Goal: Task Accomplishment & Management: Manage account settings

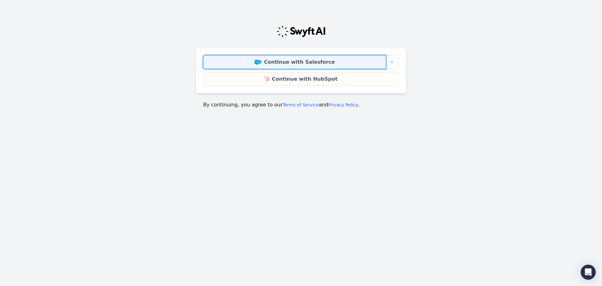
click at [321, 60] on link "Continue with Salesforce" at bounding box center [294, 61] width 182 height 13
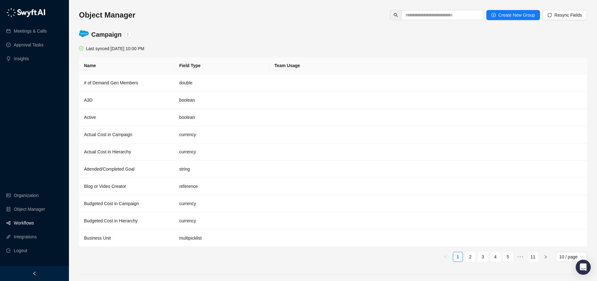
click at [29, 229] on link "Workflows" at bounding box center [24, 223] width 20 height 13
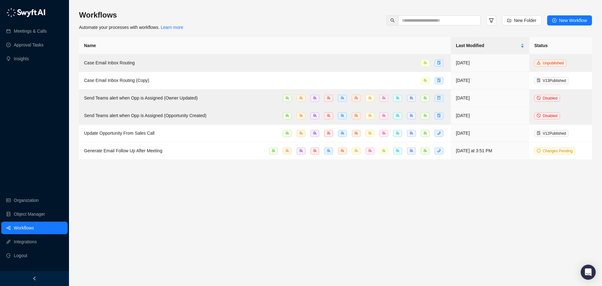
click at [154, 187] on main "Workflows Automate your processes with workflows. Learn more New Folder New Wor…" at bounding box center [335, 145] width 513 height 271
click at [30, 33] on link "Meetings & Calls" at bounding box center [30, 31] width 33 height 13
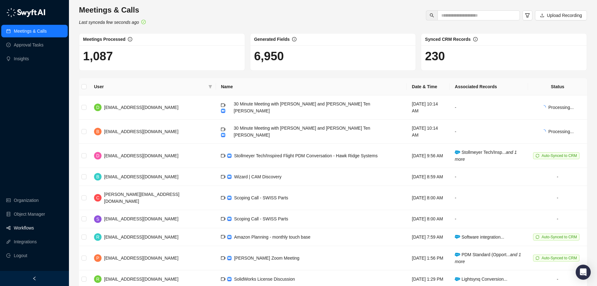
click at [30, 227] on link "Workflows" at bounding box center [24, 227] width 20 height 13
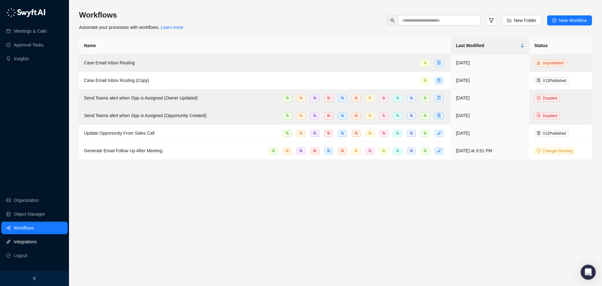
click at [32, 241] on link "Integrations" at bounding box center [25, 241] width 23 height 13
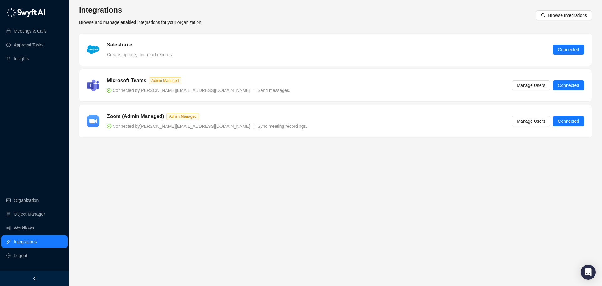
click at [204, 158] on main "Integrations Browse and manage enabled integrations for your organization. Brow…" at bounding box center [335, 143] width 513 height 276
click at [24, 224] on link "Workflows" at bounding box center [24, 227] width 20 height 13
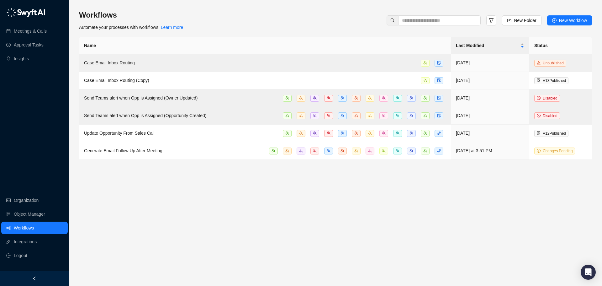
click at [152, 211] on main "Workflows Automate your processes with workflows. Learn more New Folder New Wor…" at bounding box center [335, 145] width 513 height 271
click at [175, 176] on main "Workflows Automate your processes with workflows. Learn more New Folder New Wor…" at bounding box center [335, 145] width 513 height 271
click at [33, 243] on link "Integrations" at bounding box center [25, 241] width 23 height 13
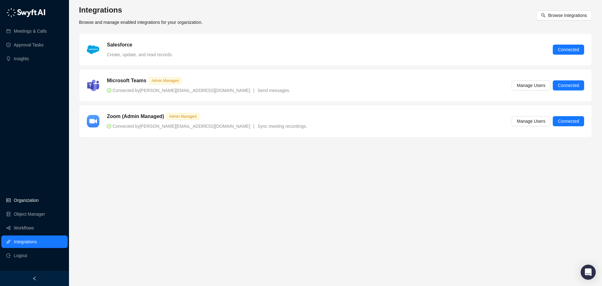
click at [33, 202] on link "Organization" at bounding box center [26, 200] width 25 height 13
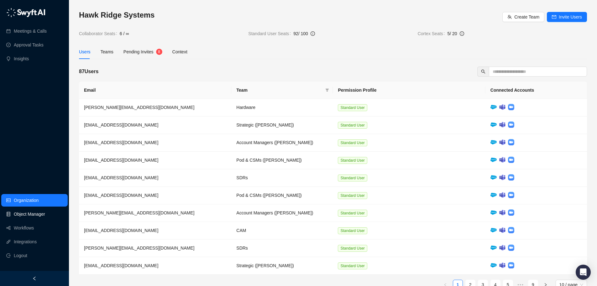
click at [42, 215] on link "Object Manager" at bounding box center [29, 214] width 31 height 13
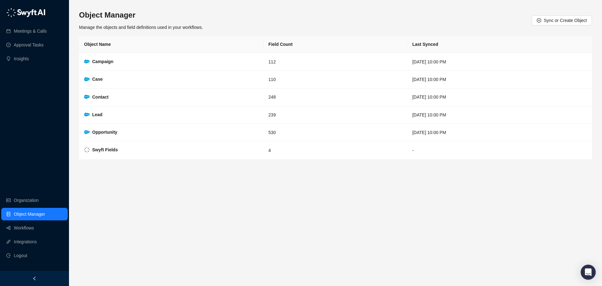
click at [120, 214] on main "Object Manager Manage the objects and field definitions used in your workflows.…" at bounding box center [335, 145] width 513 height 271
click at [28, 240] on link "Integrations" at bounding box center [25, 241] width 23 height 13
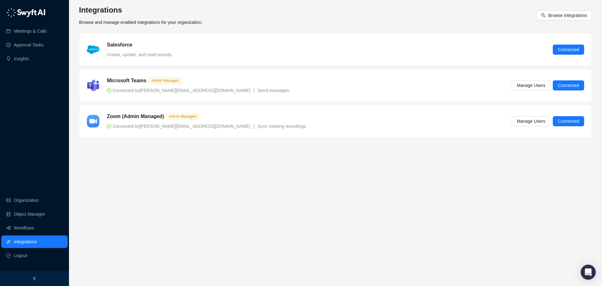
click at [138, 219] on main "Integrations Browse and manage enabled integrations for your organization. Brow…" at bounding box center [335, 143] width 513 height 276
click at [306, 171] on main "Integrations Browse and manage enabled integrations for your organization. Brow…" at bounding box center [335, 143] width 513 height 276
click at [192, 171] on main "Integrations Browse and manage enabled integrations for your organization. Brow…" at bounding box center [335, 143] width 513 height 276
click at [186, 164] on main "Integrations Browse and manage enabled integrations for your organization. Brow…" at bounding box center [335, 143] width 513 height 276
click at [235, 158] on main "Integrations Browse and manage enabled integrations for your organization. Brow…" at bounding box center [335, 143] width 513 height 276
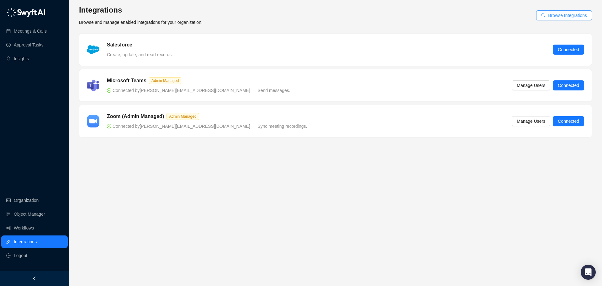
click at [560, 18] on span "Browse Integrations" at bounding box center [567, 15] width 39 height 7
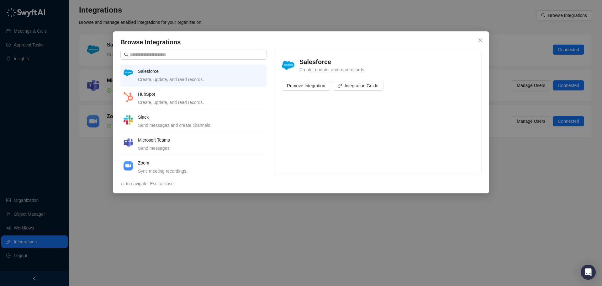
click at [197, 97] on div "HubSpot Create, update, and read records." at bounding box center [200, 98] width 125 height 15
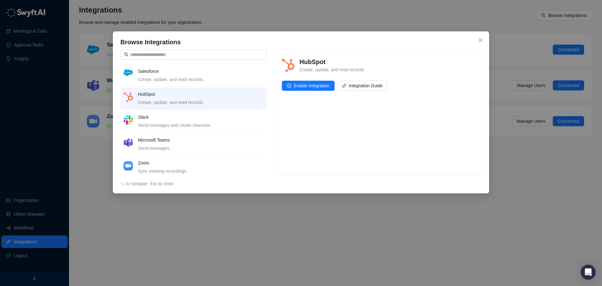
click at [198, 123] on div "Send messages and create channels." at bounding box center [200, 125] width 125 height 7
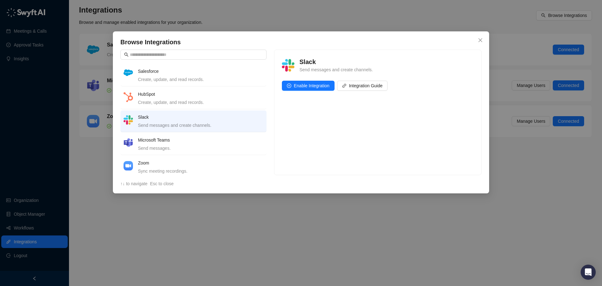
click at [196, 198] on div "Browse Integrations Salesforce Create, update, and read records. HubSpot Create…" at bounding box center [301, 143] width 602 height 286
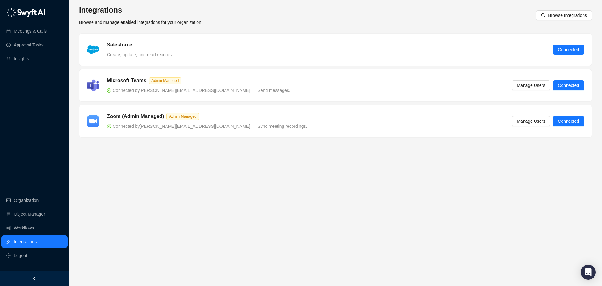
click at [375, 210] on main "Integrations Browse and manage enabled integrations for your organization. Brow…" at bounding box center [335, 143] width 513 height 276
click at [331, 178] on main "Integrations Browse and manage enabled integrations for your organization. Brow…" at bounding box center [335, 143] width 513 height 276
click at [14, 214] on link "Object Manager" at bounding box center [29, 214] width 31 height 13
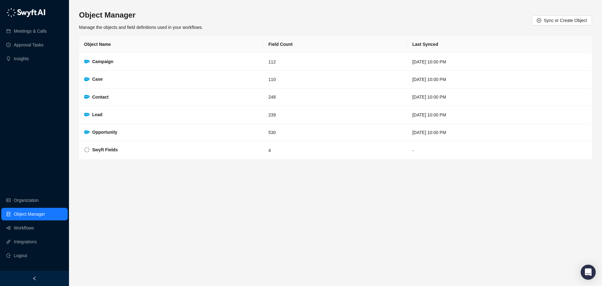
click at [152, 206] on main "Object Manager Manage the objects and field definitions used in your workflows.…" at bounding box center [335, 145] width 513 height 271
click at [101, 146] on div "Swyft Fields" at bounding box center [105, 149] width 26 height 7
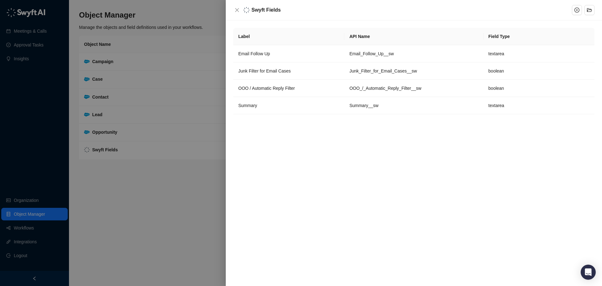
click at [165, 202] on div at bounding box center [301, 143] width 602 height 286
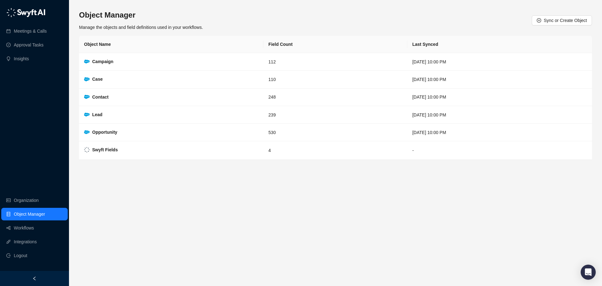
click at [483, 221] on main "Object Manager Manage the objects and field definitions used in your workflows.…" at bounding box center [335, 145] width 513 height 271
click at [28, 241] on link "Integrations" at bounding box center [25, 241] width 23 height 13
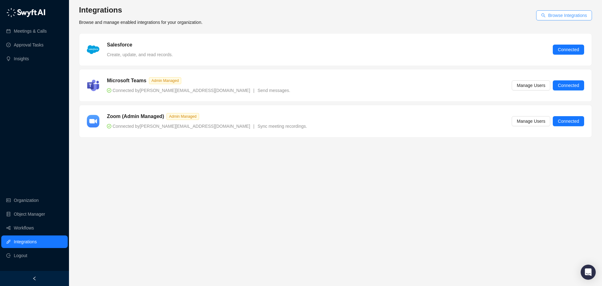
click at [556, 14] on span "Browse Integrations" at bounding box center [567, 15] width 39 height 7
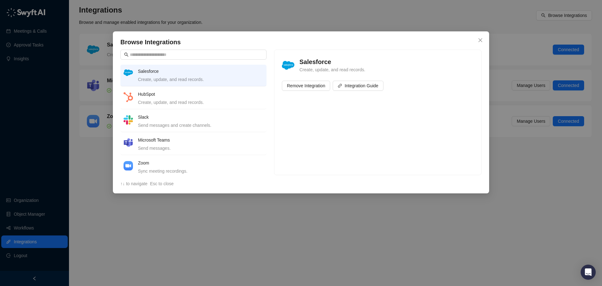
click at [518, 178] on div "Browse Integrations Salesforce Create, update, and read records. HubSpot Create…" at bounding box center [301, 143] width 602 height 286
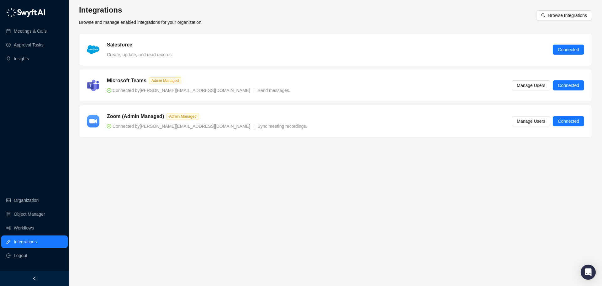
click at [236, 162] on main "Integrations Browse and manage enabled integrations for your organization. Brow…" at bounding box center [335, 143] width 513 height 276
click at [217, 166] on main "Integrations Browse and manage enabled integrations for your organization. Brow…" at bounding box center [335, 143] width 513 height 276
click at [347, 212] on main "Integrations Browse and manage enabled integrations for your organization. Brow…" at bounding box center [335, 143] width 513 height 276
